Goal: Entertainment & Leisure: Browse casually

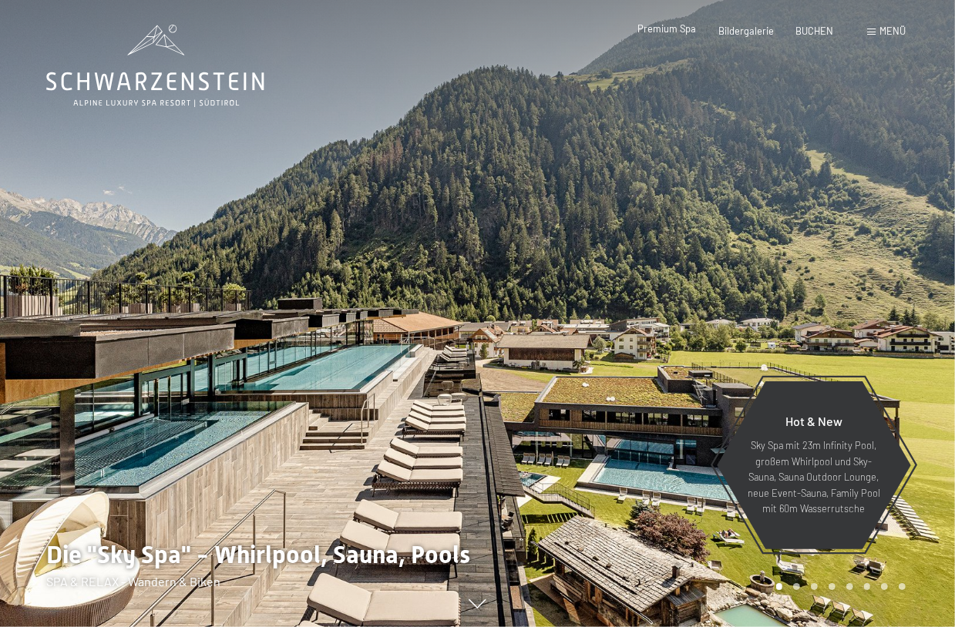
click at [663, 31] on span "Premium Spa" at bounding box center [667, 28] width 59 height 12
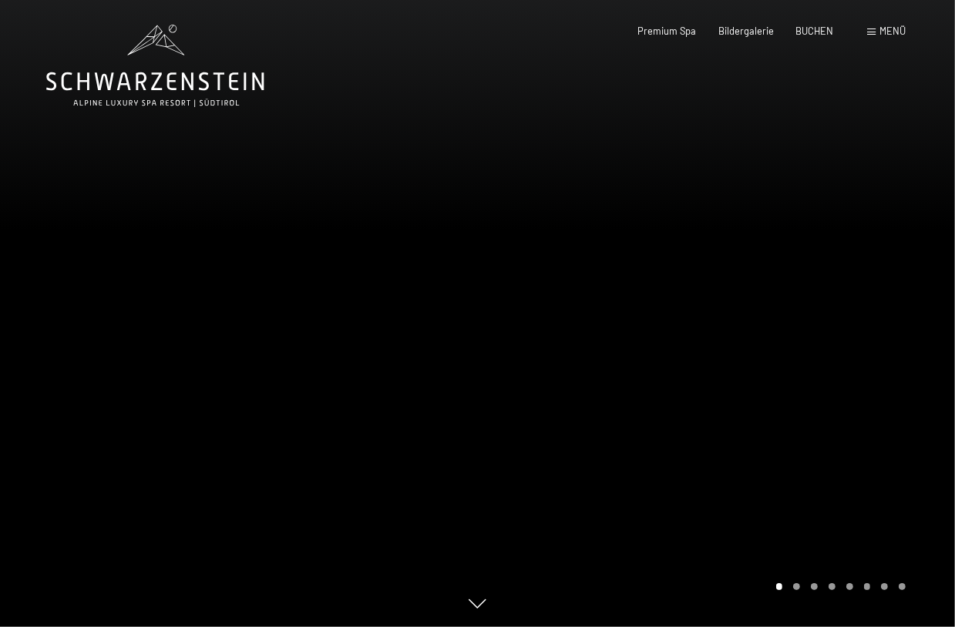
click at [797, 587] on div "Carousel Page 2" at bounding box center [796, 587] width 7 height 7
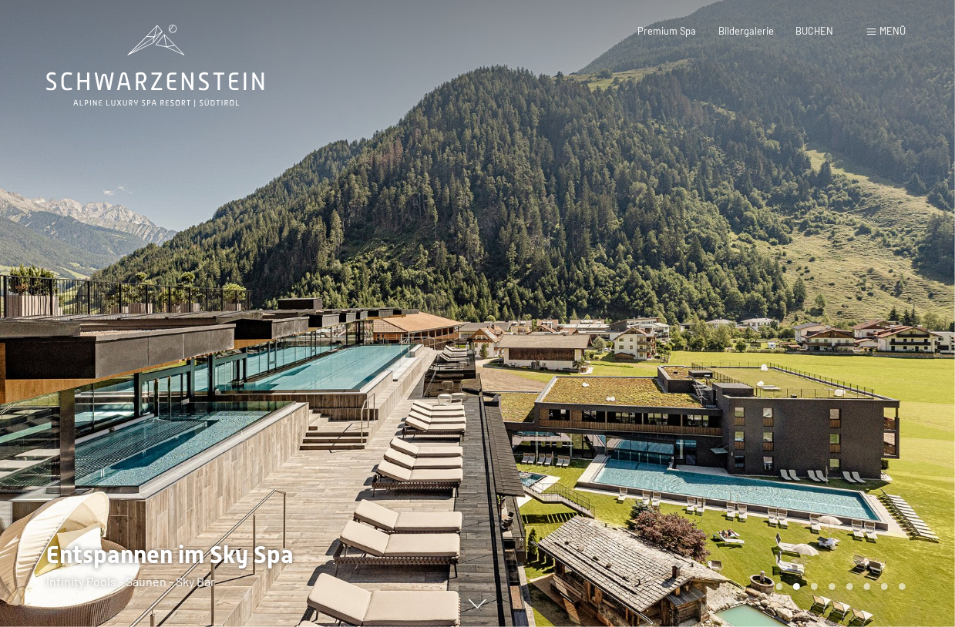
click at [814, 587] on div "Carousel Page 3" at bounding box center [814, 587] width 7 height 7
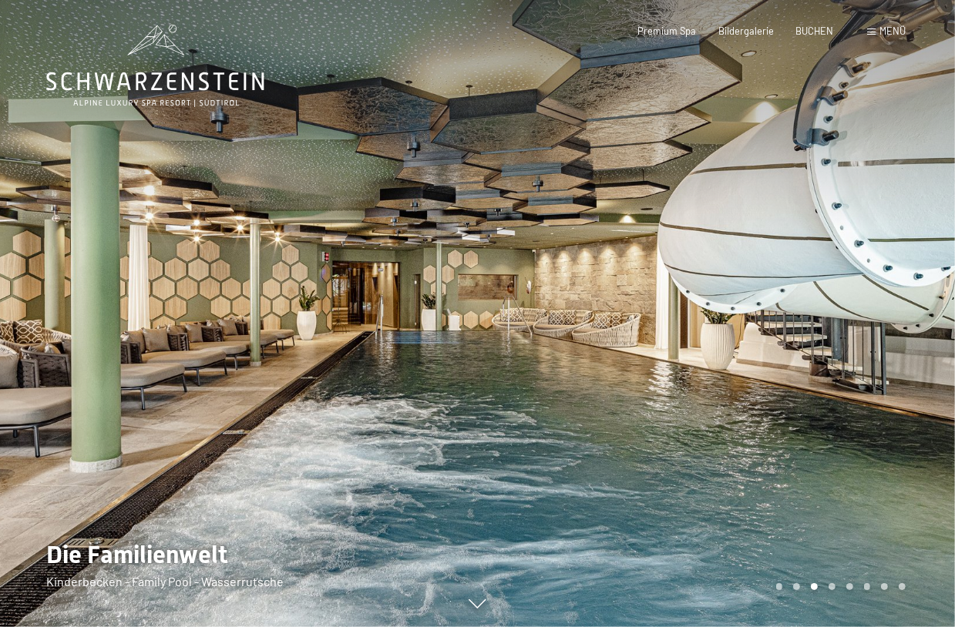
click at [833, 587] on div "Carousel Page 4" at bounding box center [832, 587] width 7 height 7
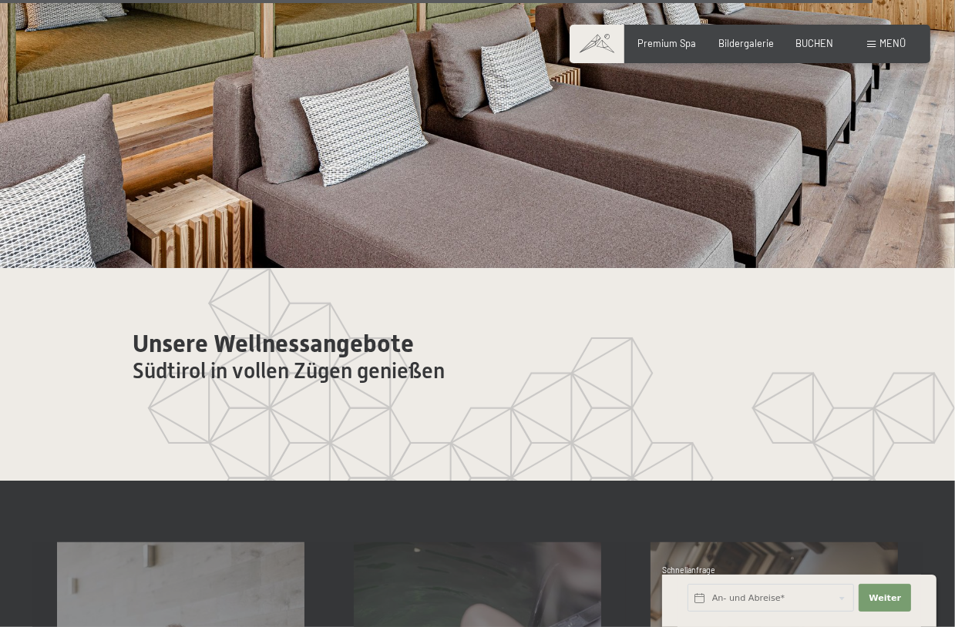
scroll to position [6955, 0]
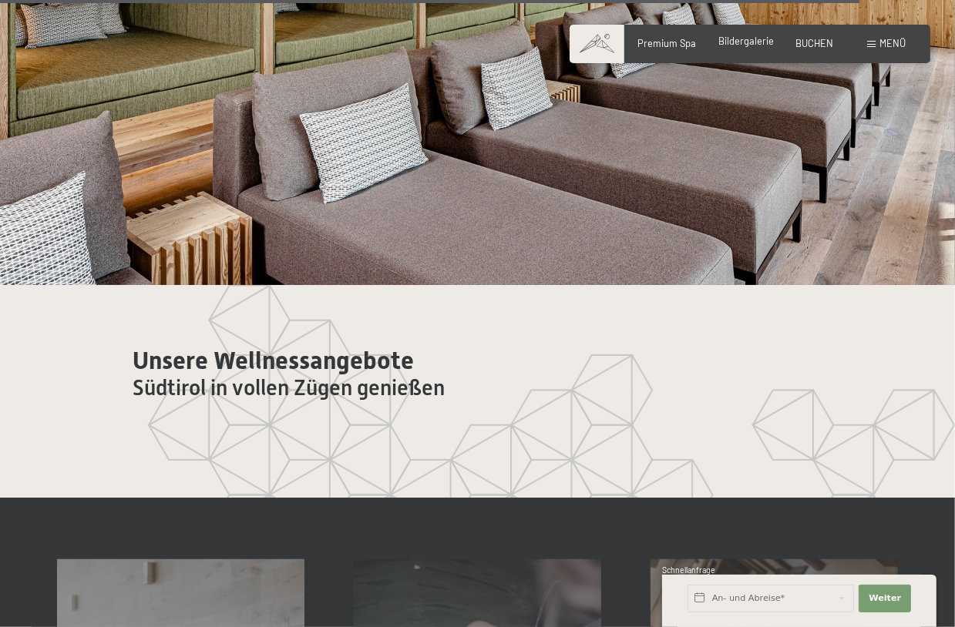
click at [735, 44] on span "Bildergalerie" at bounding box center [746, 41] width 56 height 12
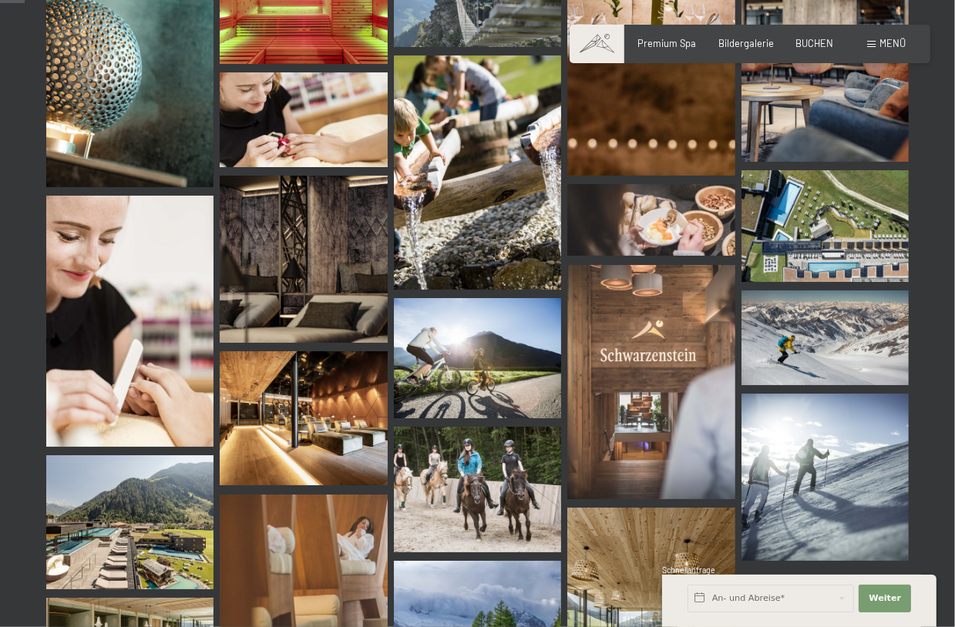
scroll to position [694, 0]
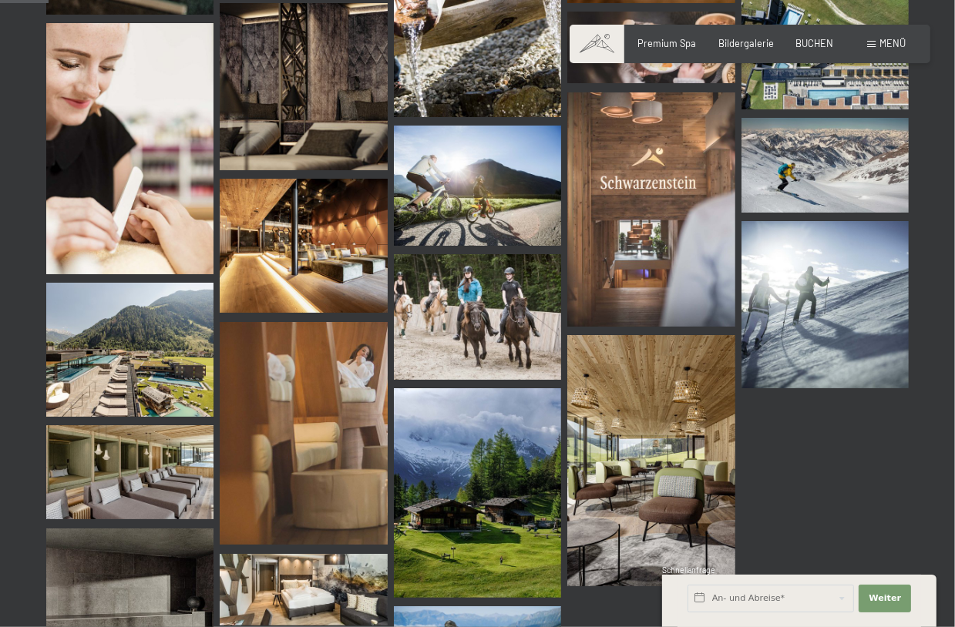
click at [160, 335] on img at bounding box center [129, 350] width 167 height 134
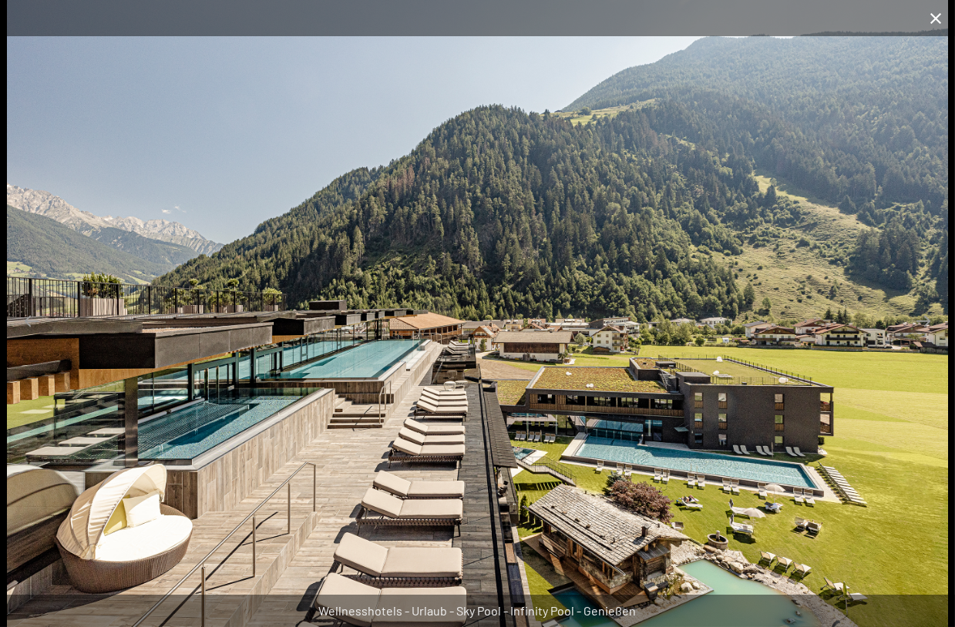
click at [934, 20] on button "Close gallery" at bounding box center [936, 18] width 39 height 36
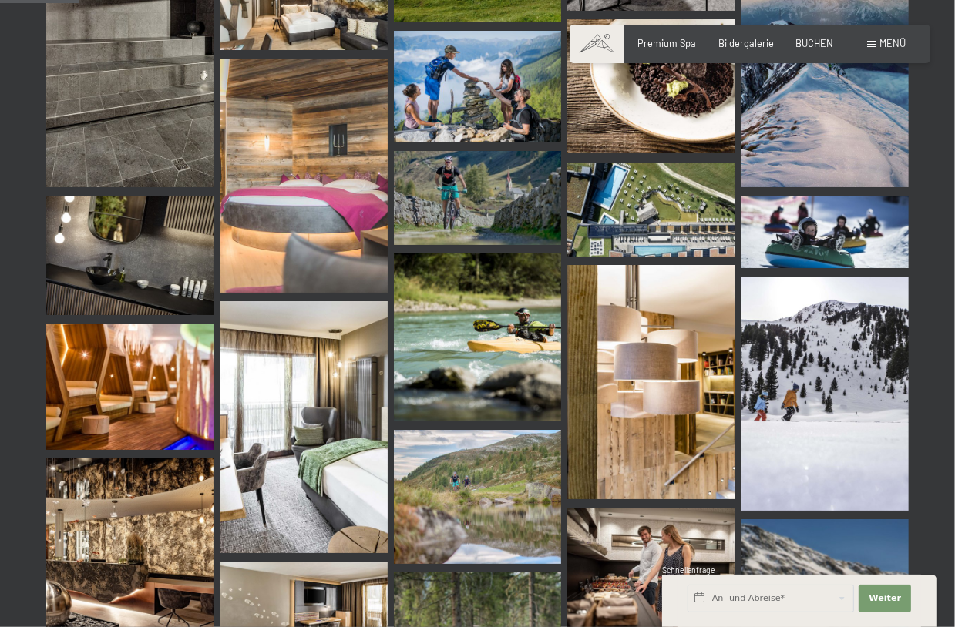
scroll to position [1310, 0]
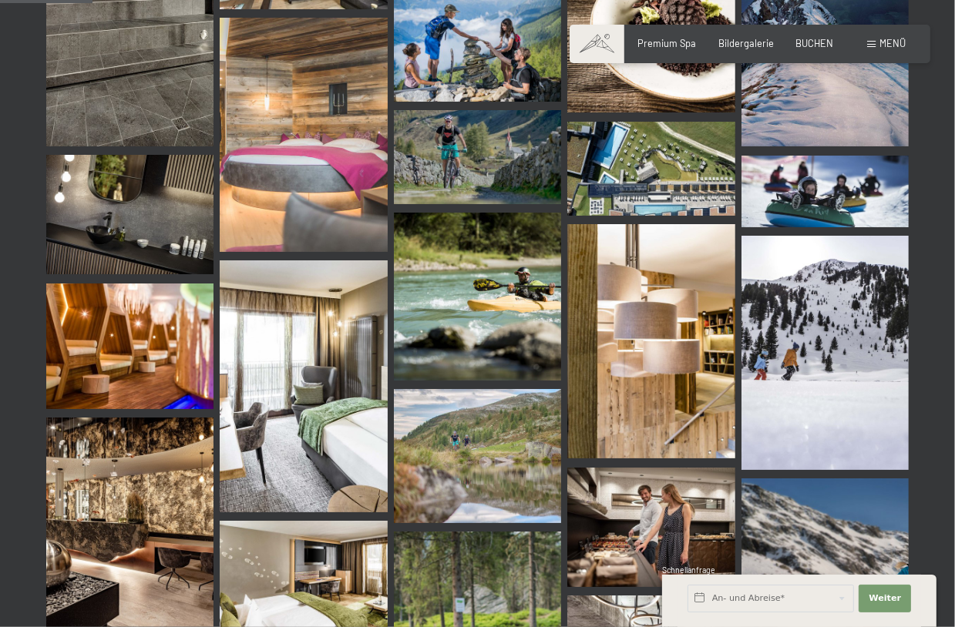
click at [637, 180] on img at bounding box center [650, 169] width 167 height 94
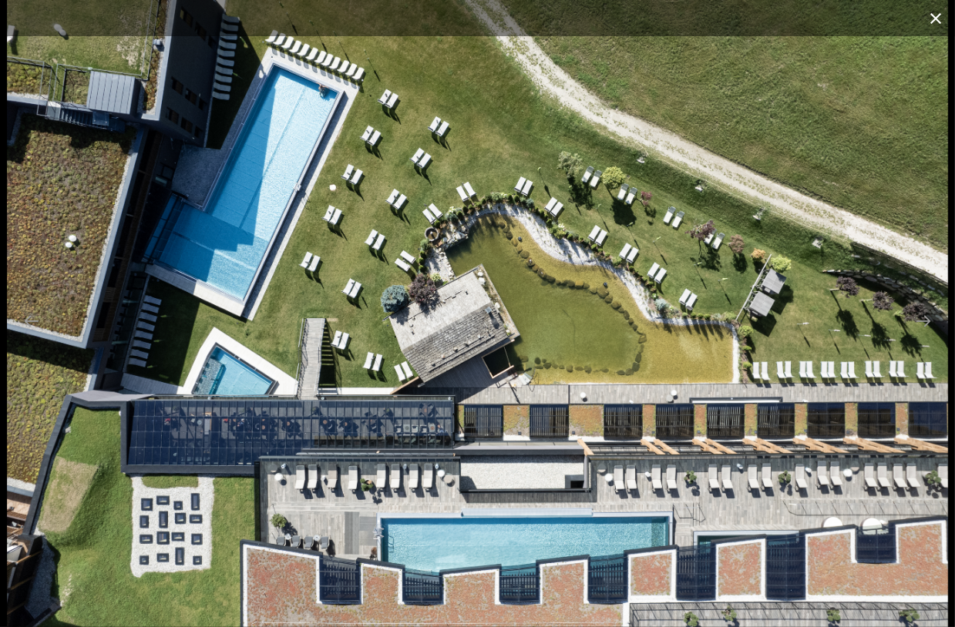
click at [935, 13] on button "Close gallery" at bounding box center [936, 18] width 39 height 36
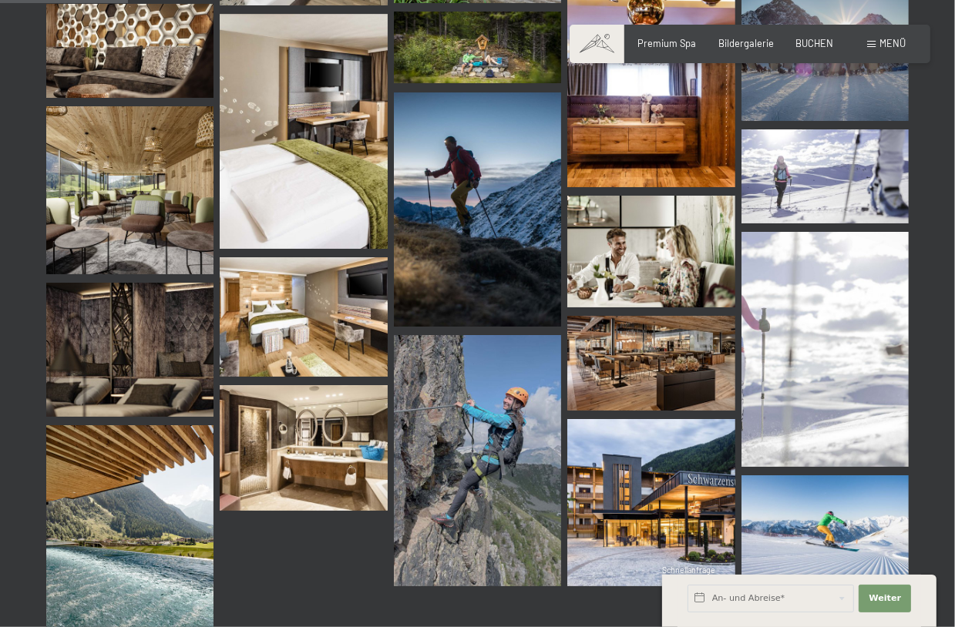
scroll to position [2081, 0]
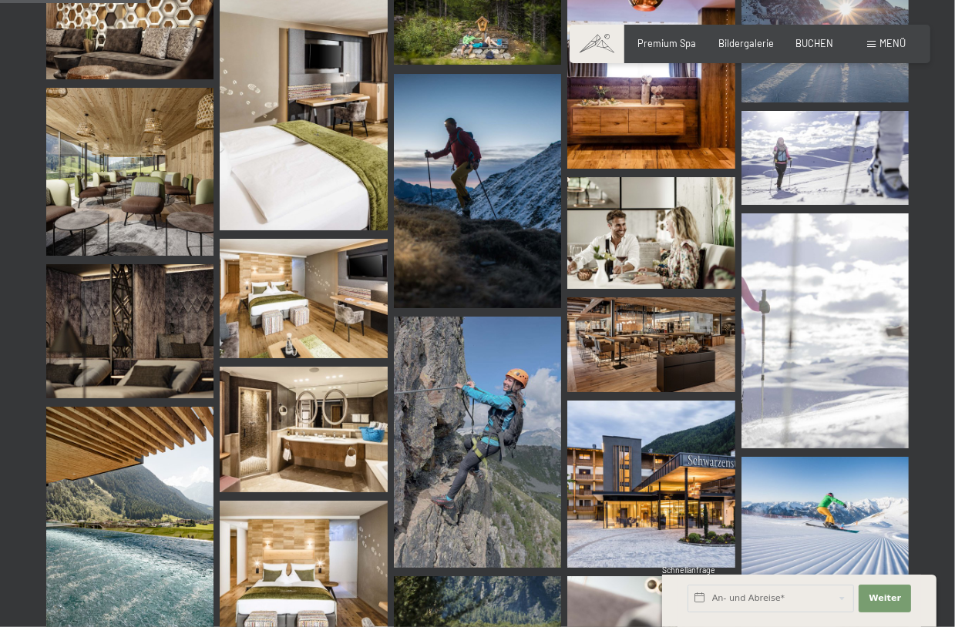
click at [664, 475] on img at bounding box center [650, 484] width 167 height 167
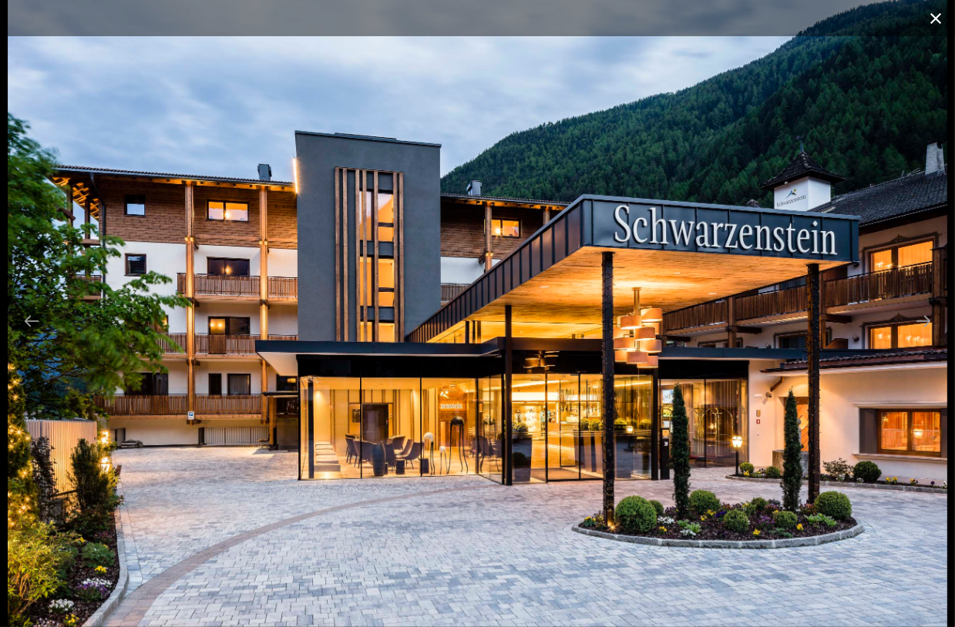
click at [929, 16] on button "Close gallery" at bounding box center [936, 18] width 39 height 36
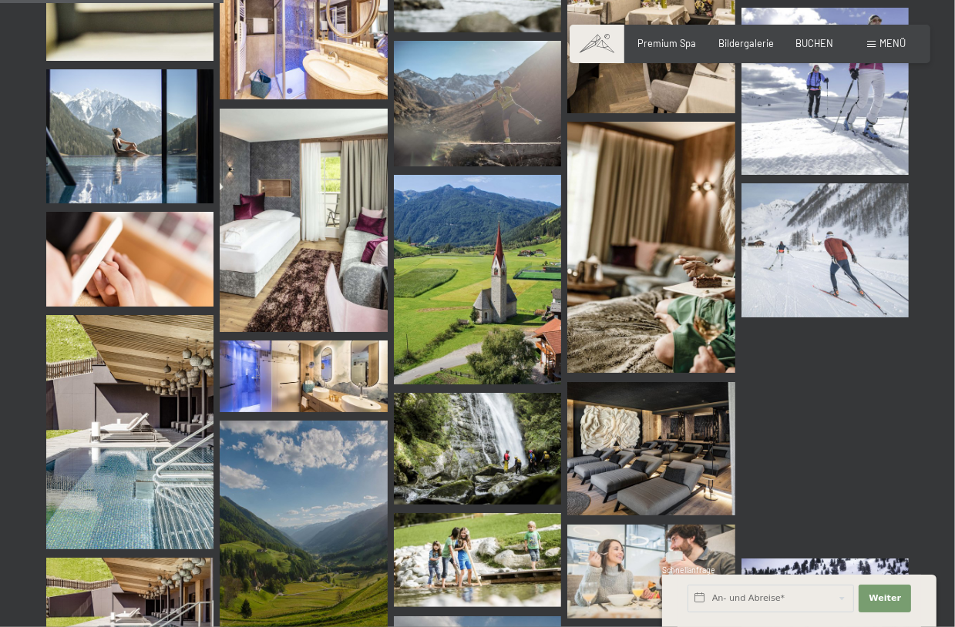
scroll to position [3238, 0]
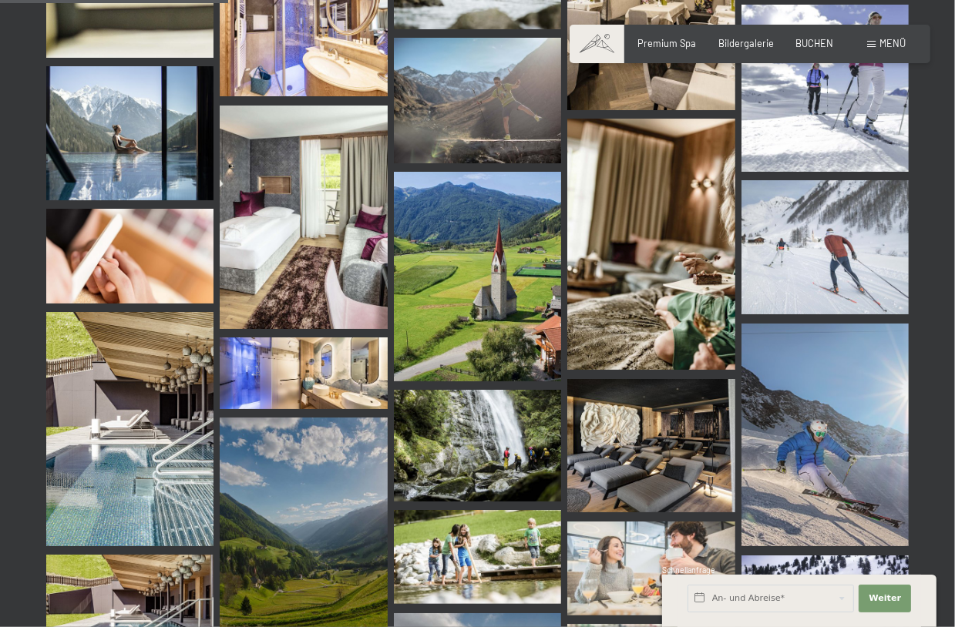
click at [111, 124] on img at bounding box center [129, 133] width 167 height 134
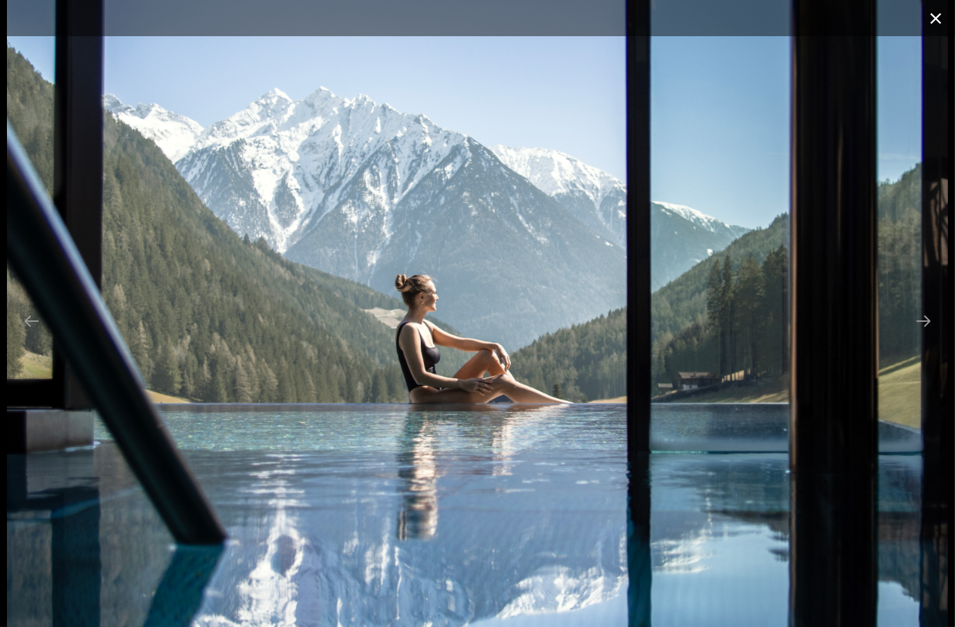
click at [933, 19] on button "Close gallery" at bounding box center [936, 18] width 39 height 36
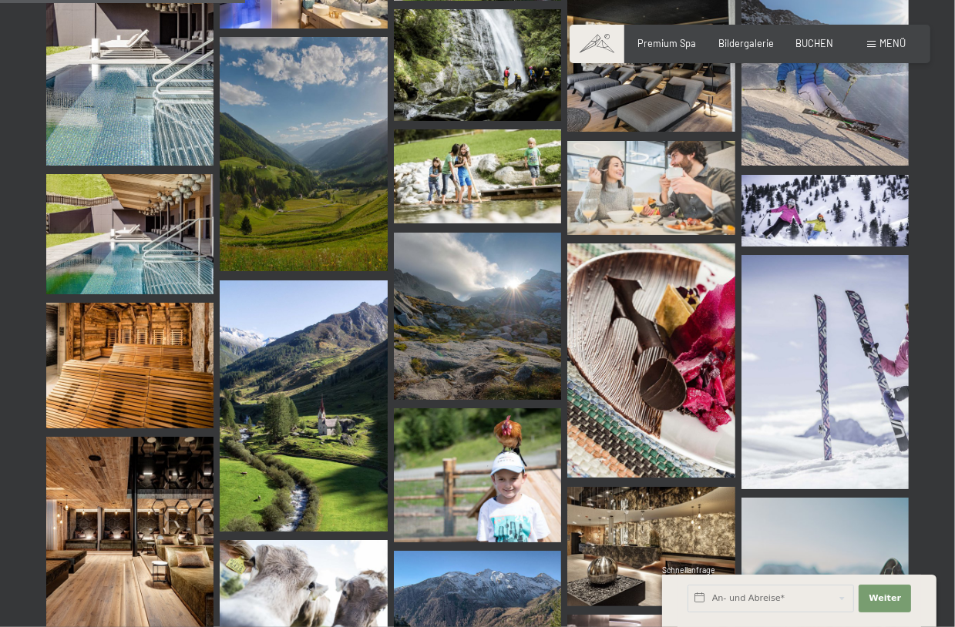
scroll to position [3623, 0]
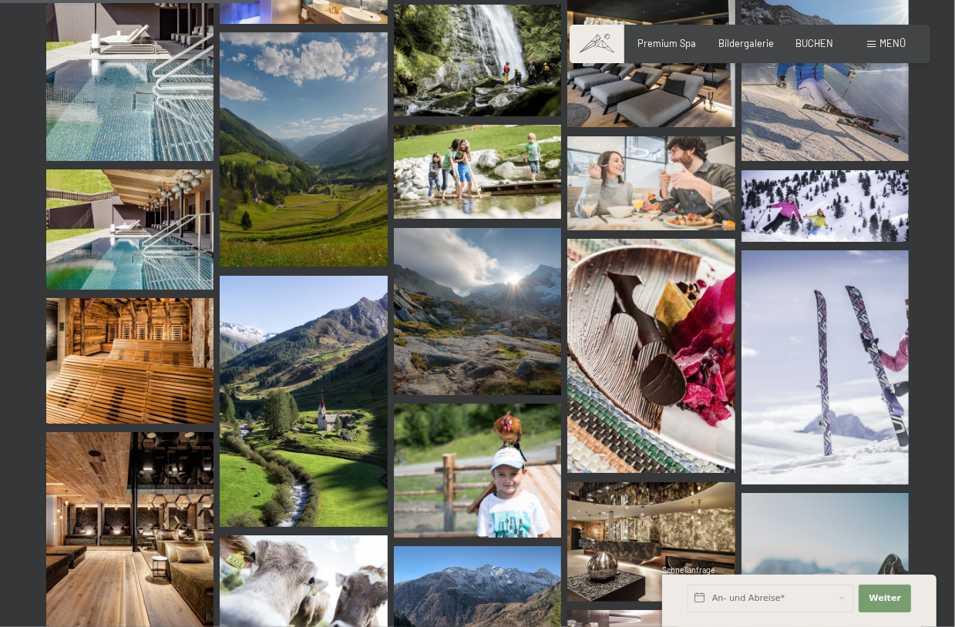
click at [278, 341] on img at bounding box center [303, 401] width 167 height 251
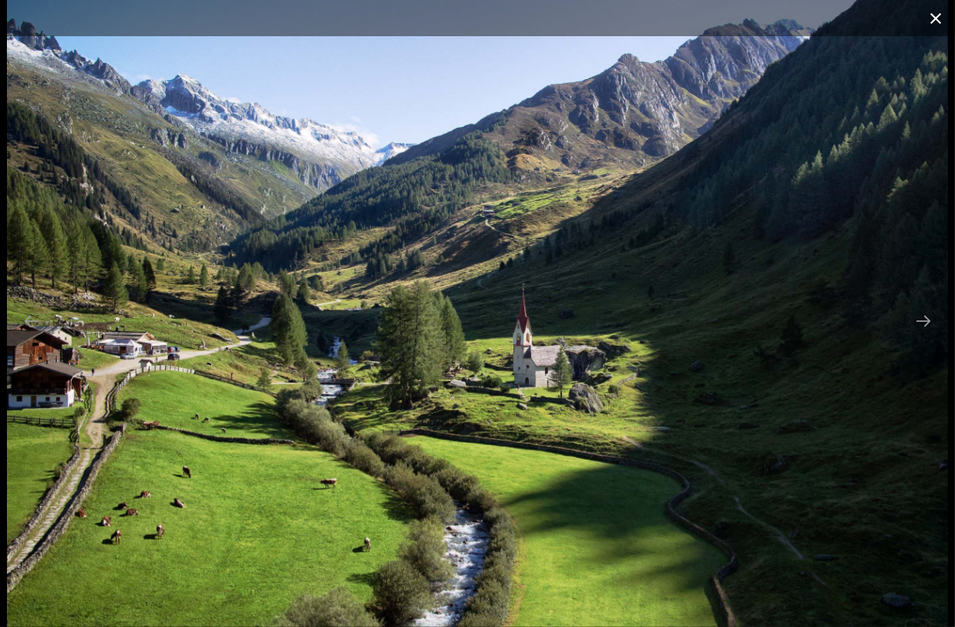
click at [934, 19] on button "Close gallery" at bounding box center [936, 18] width 39 height 36
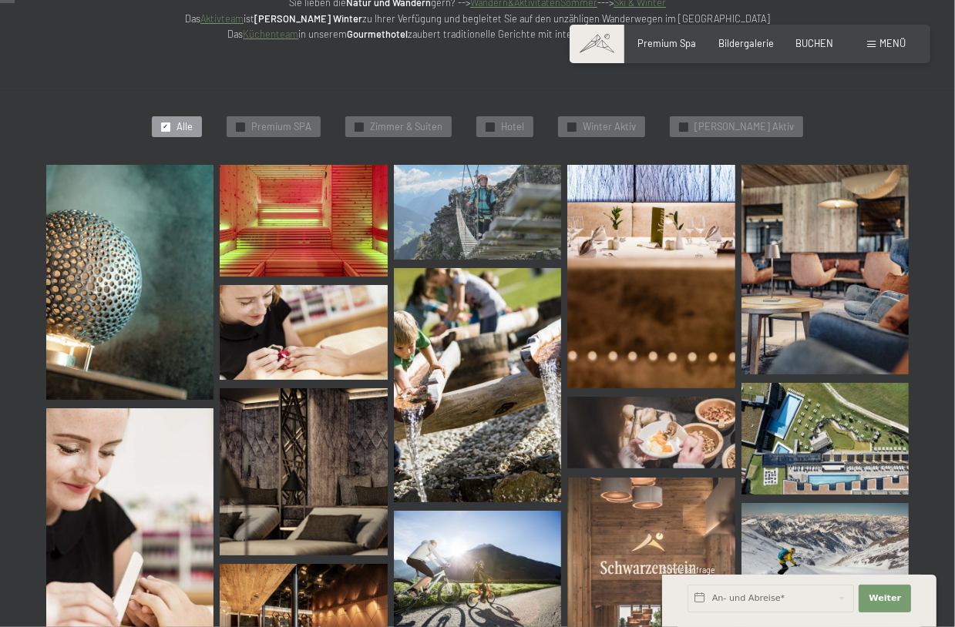
scroll to position [0, 0]
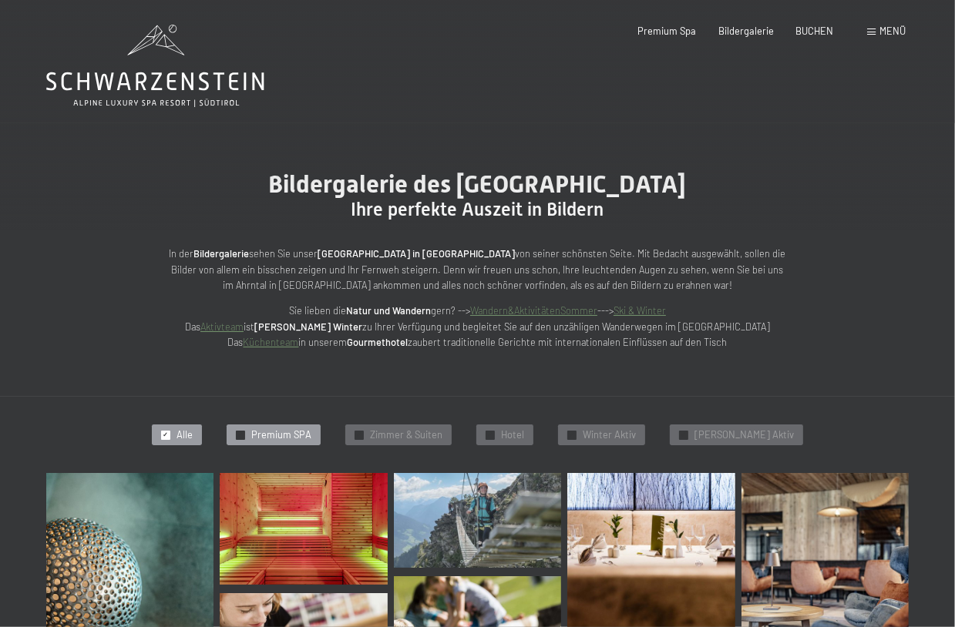
click at [311, 439] on span "Premium SPA" at bounding box center [281, 436] width 60 height 14
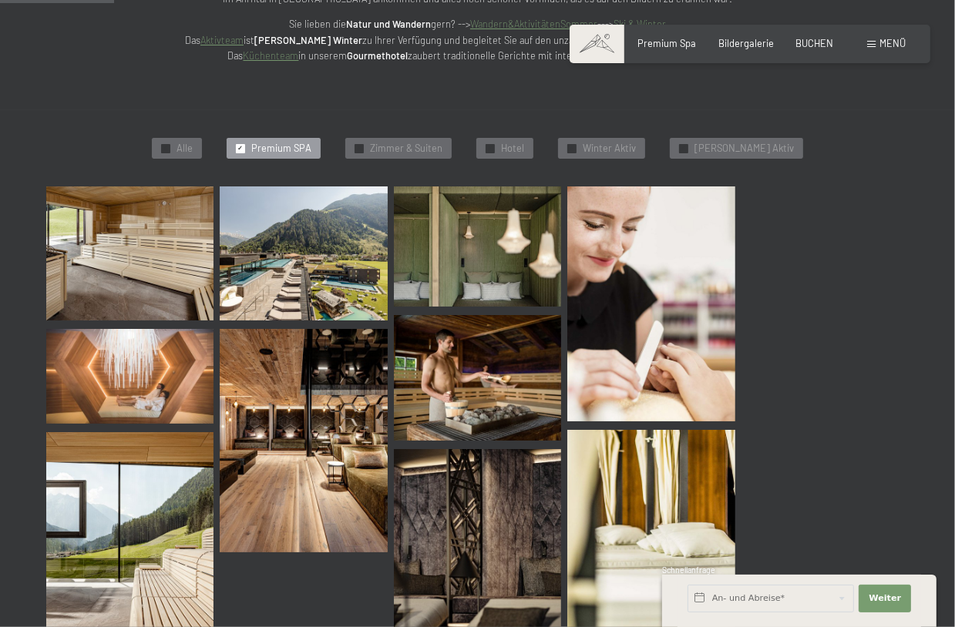
scroll to position [289, 0]
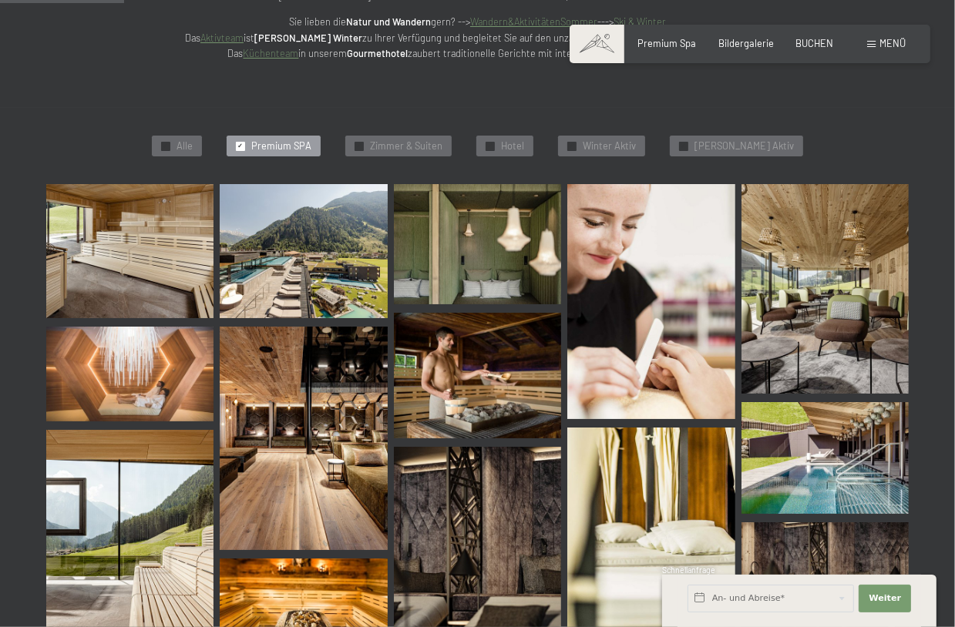
click at [606, 297] on img at bounding box center [650, 301] width 167 height 234
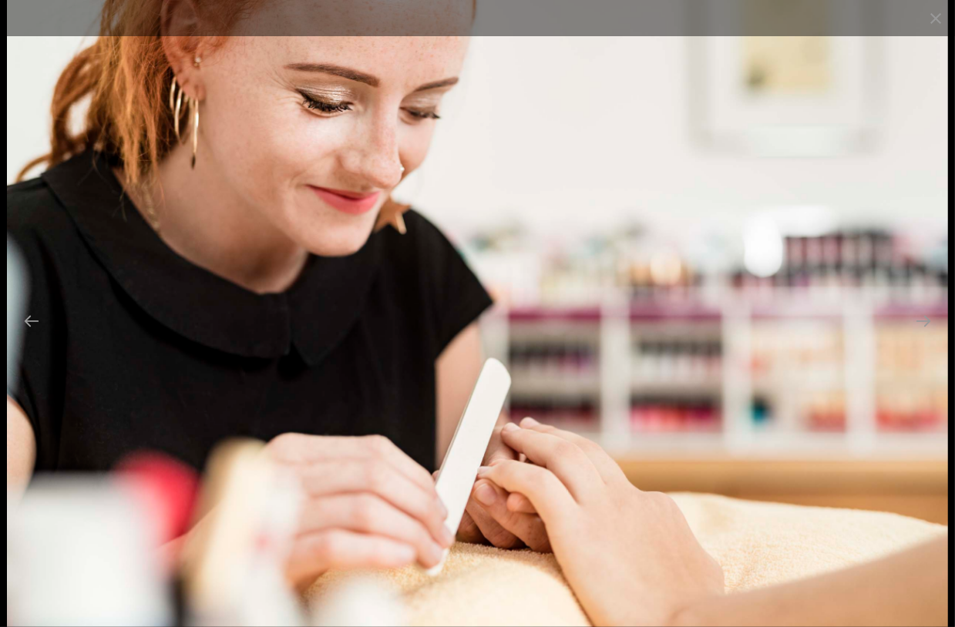
click at [576, 24] on div at bounding box center [477, 18] width 955 height 36
click at [934, 14] on button "Close gallery" at bounding box center [936, 18] width 39 height 36
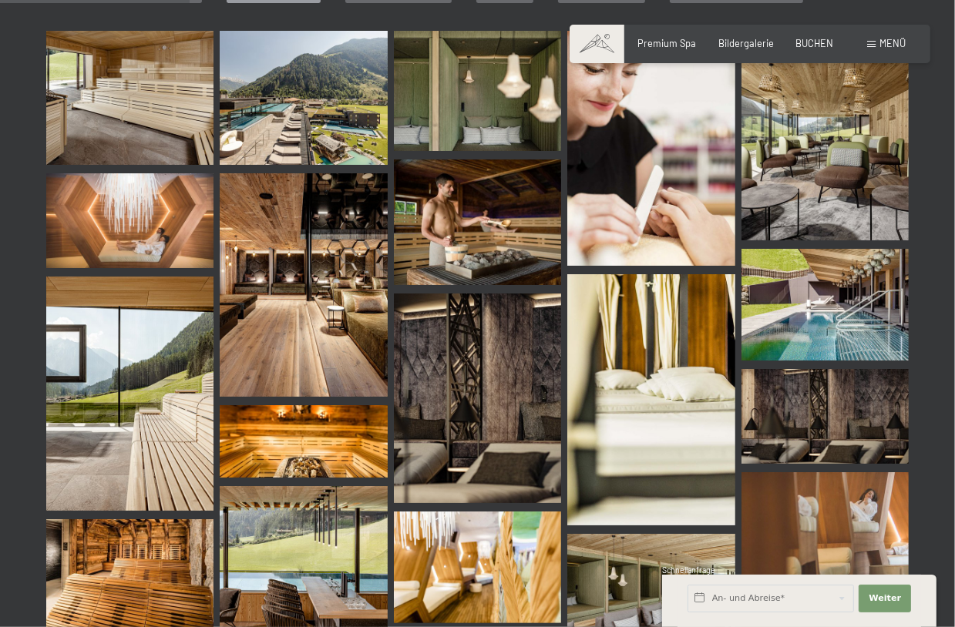
scroll to position [443, 0]
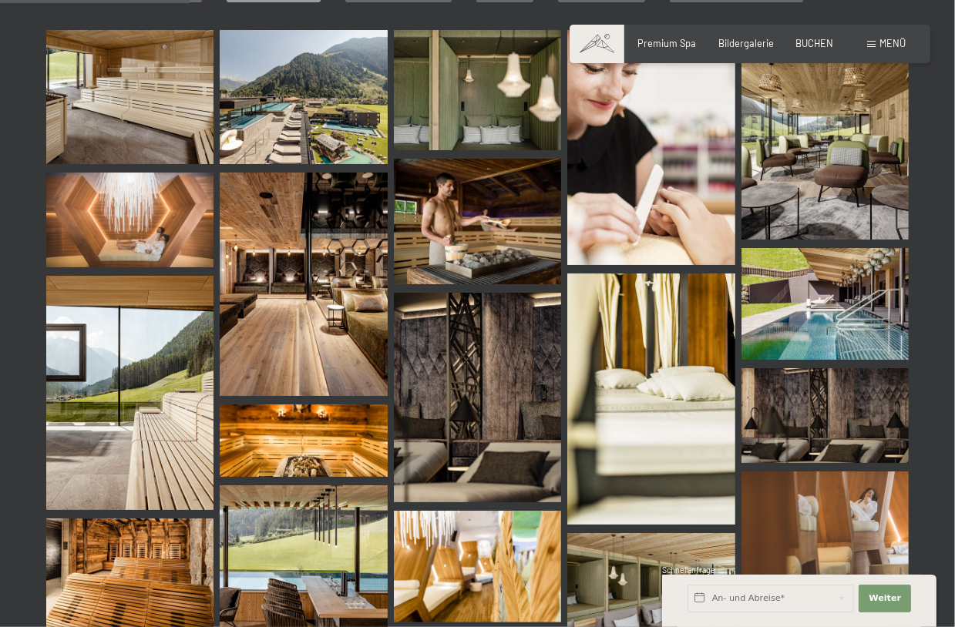
click at [853, 315] on img at bounding box center [825, 304] width 167 height 112
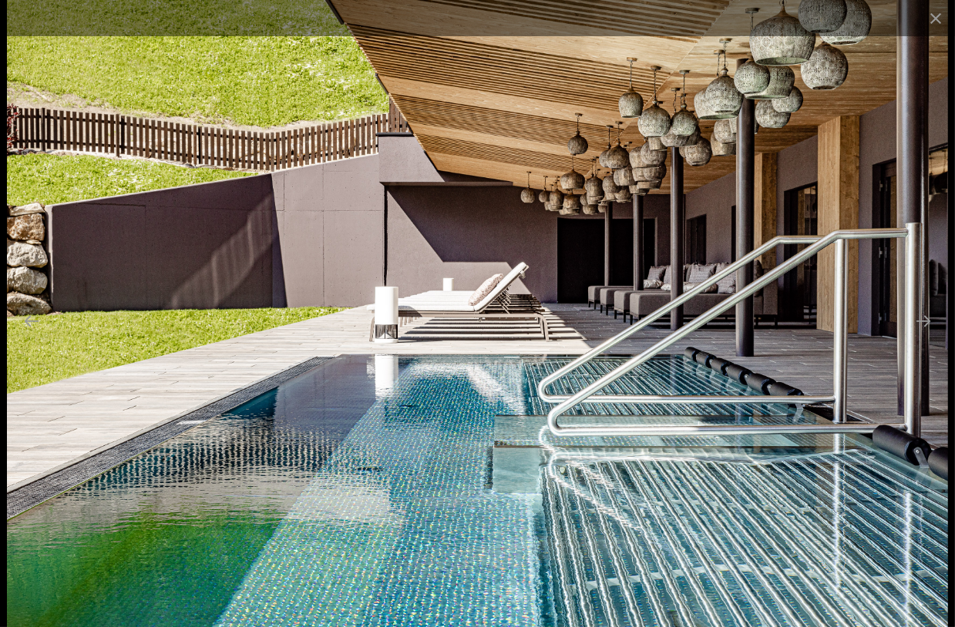
click at [594, 13] on div at bounding box center [477, 18] width 955 height 36
click at [942, 19] on button "Close gallery" at bounding box center [936, 18] width 39 height 36
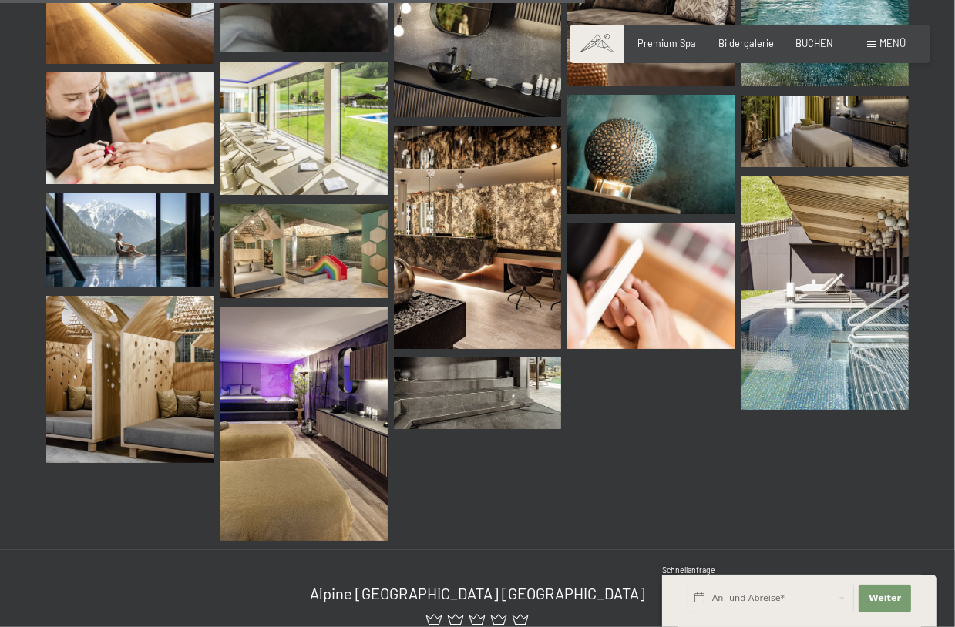
scroll to position [1368, 0]
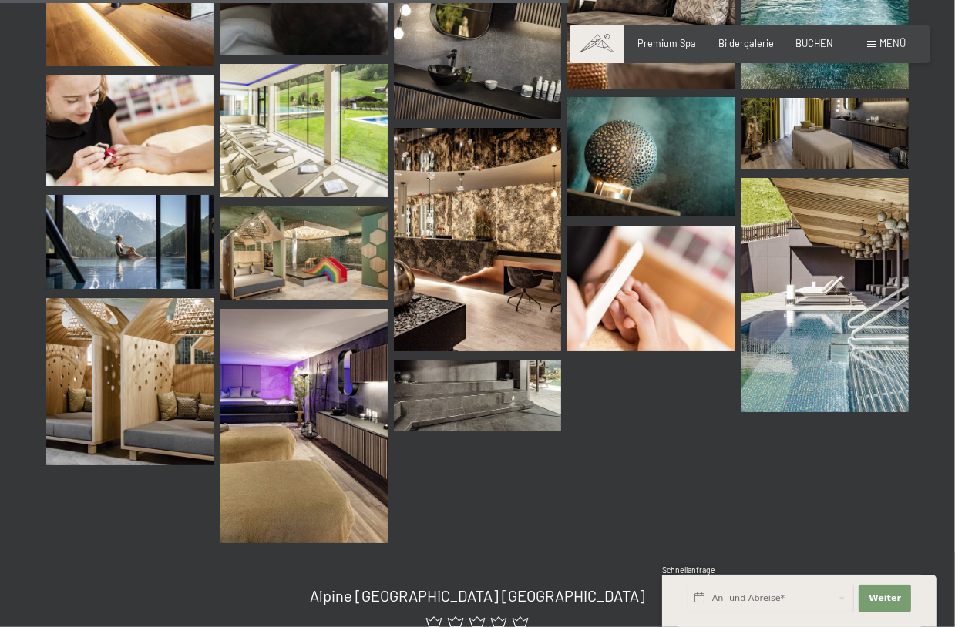
click at [509, 408] on img at bounding box center [477, 396] width 167 height 72
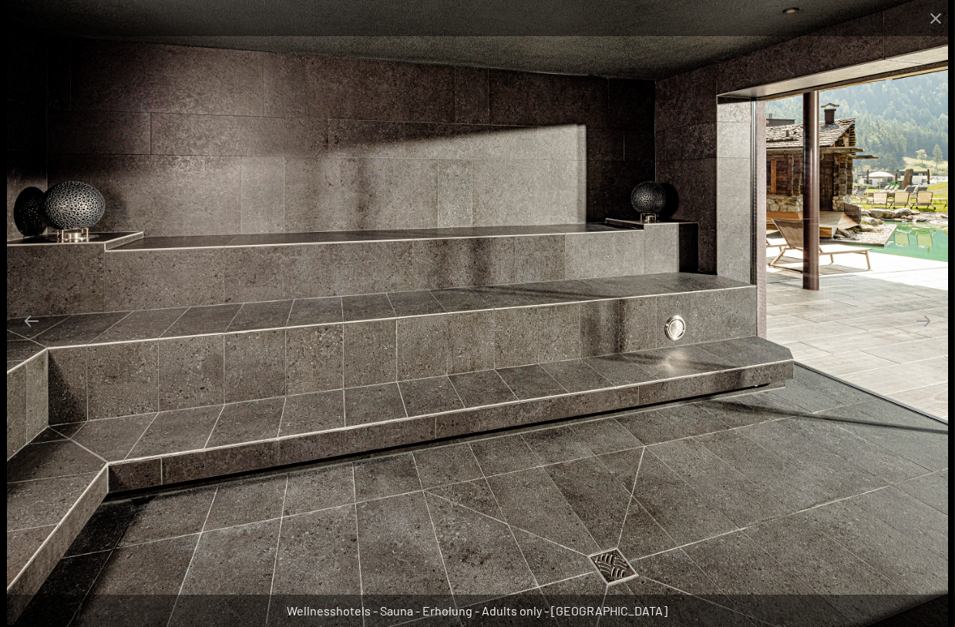
click at [578, 20] on div at bounding box center [477, 18] width 955 height 36
click at [934, 19] on button "Close gallery" at bounding box center [936, 18] width 39 height 36
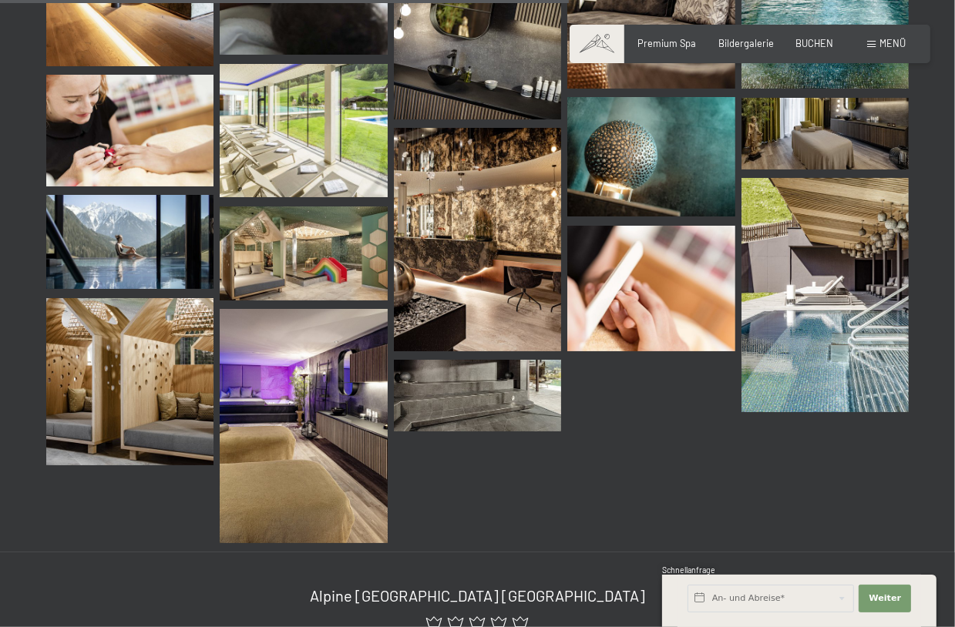
click at [319, 436] on img at bounding box center [303, 426] width 167 height 234
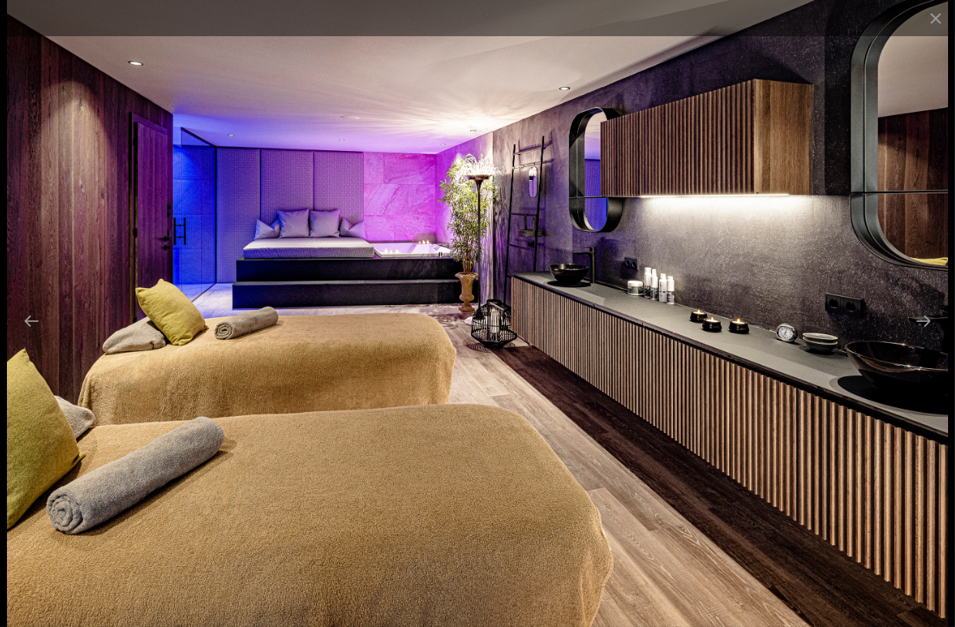
click at [705, 29] on div at bounding box center [477, 18] width 955 height 36
click at [929, 18] on button "Close gallery" at bounding box center [936, 18] width 39 height 36
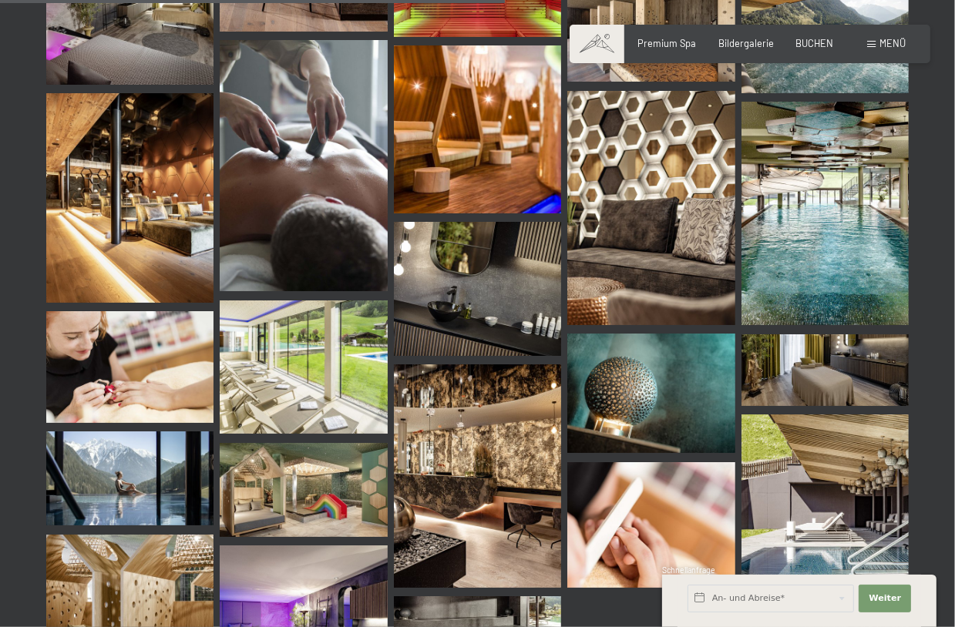
scroll to position [1214, 0]
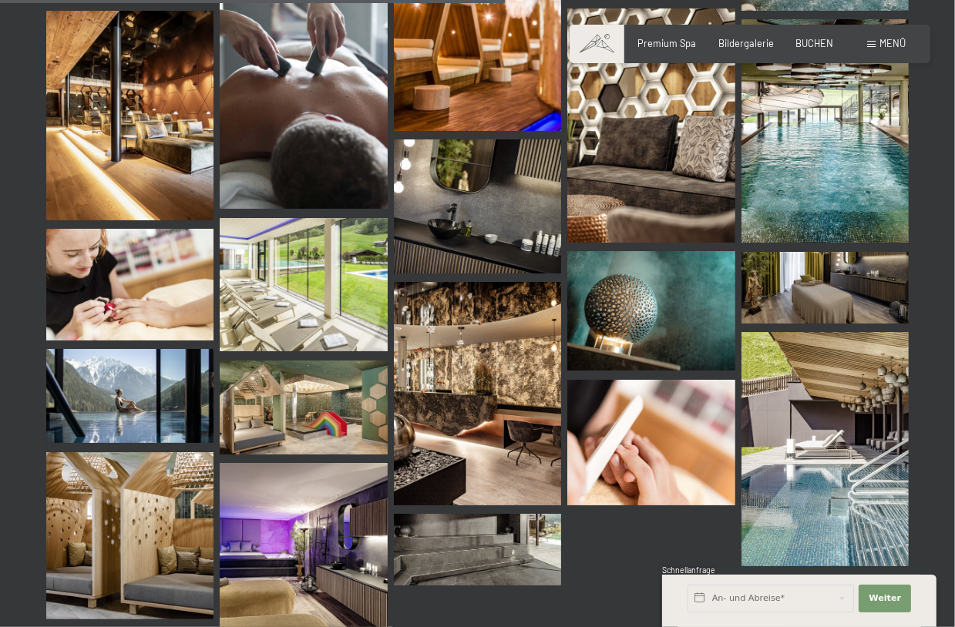
click at [516, 372] on img at bounding box center [477, 394] width 167 height 224
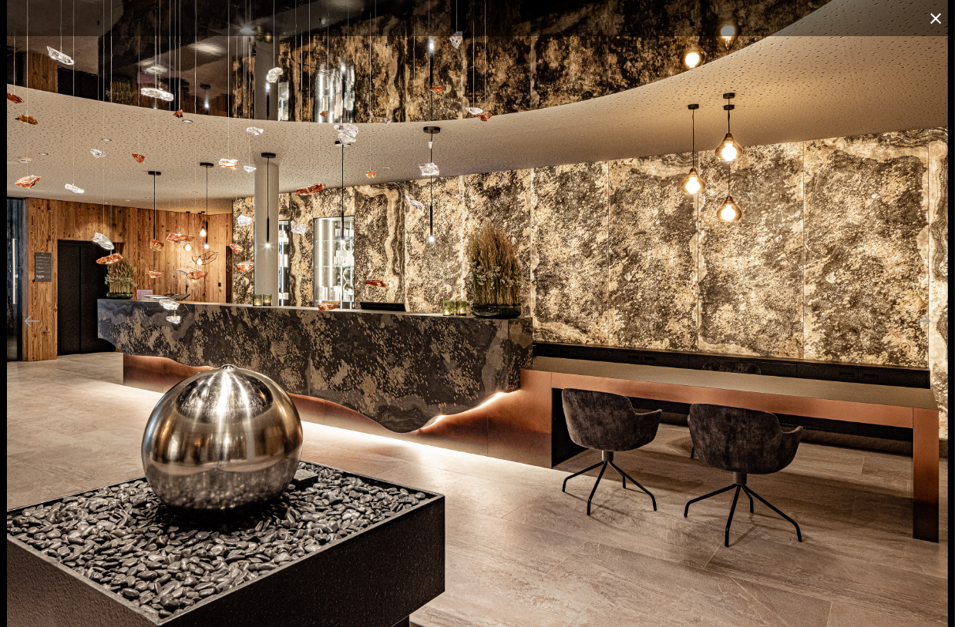
click at [929, 15] on button "Close gallery" at bounding box center [936, 18] width 39 height 36
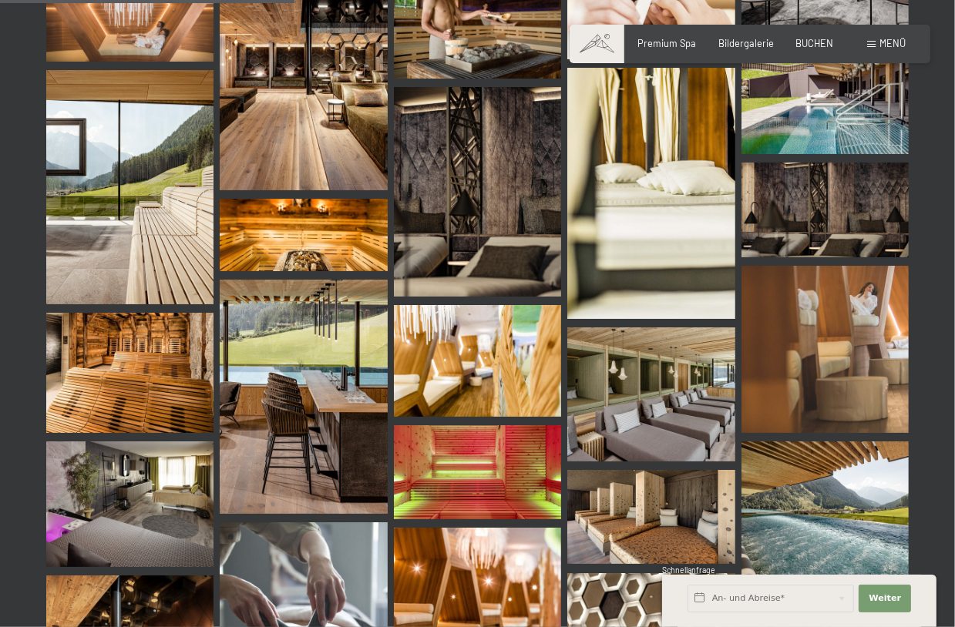
scroll to position [443, 0]
